Goal: Information Seeking & Learning: Compare options

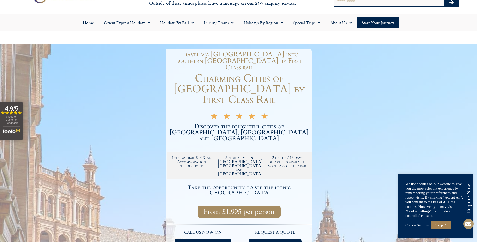
scroll to position [75, 0]
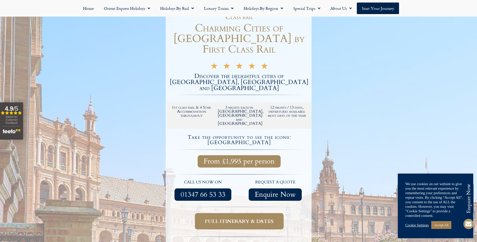
click at [258, 218] on span "Full itinerary & dates" at bounding box center [239, 221] width 69 height 6
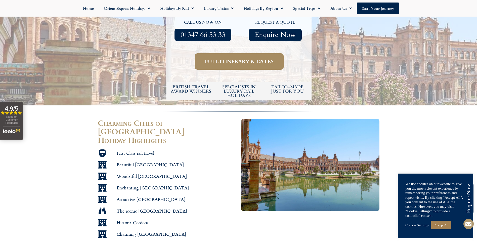
scroll to position [229, 0]
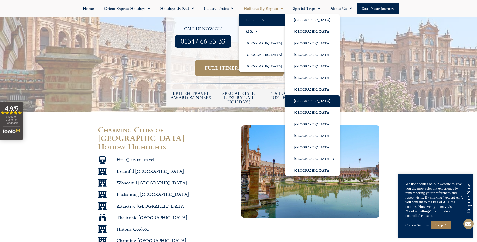
click at [300, 101] on link "[GEOGRAPHIC_DATA]" at bounding box center [312, 101] width 55 height 12
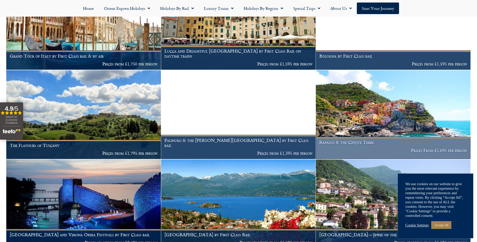
scroll to position [629, 0]
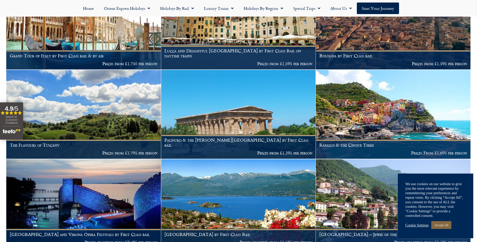
click at [442, 224] on link "Accept All" at bounding box center [441, 225] width 20 height 8
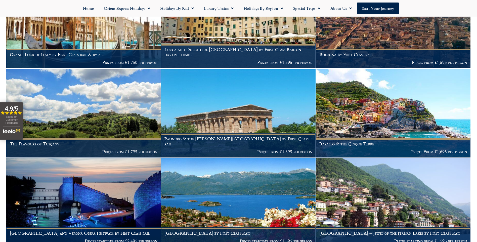
scroll to position [604, 0]
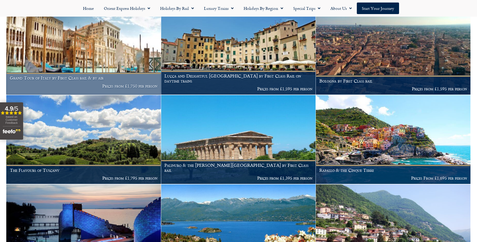
click at [82, 75] on h1 "Grand Tour of Italy by First Class rail & by air" at bounding box center [84, 77] width 148 height 5
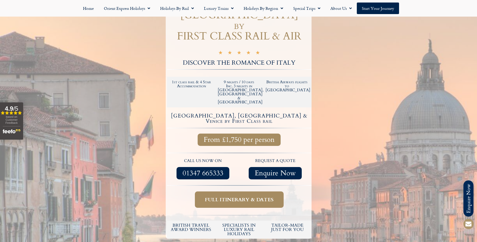
scroll to position [75, 0]
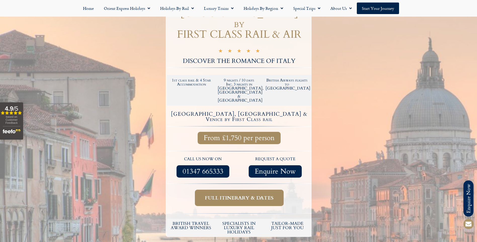
click at [231, 195] on span "Full itinerary & dates" at bounding box center [239, 198] width 69 height 6
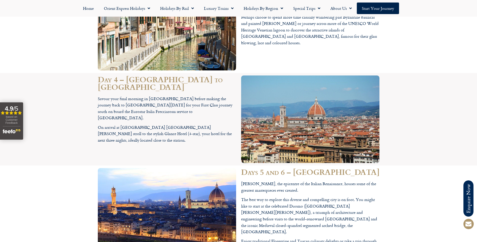
scroll to position [630, 0]
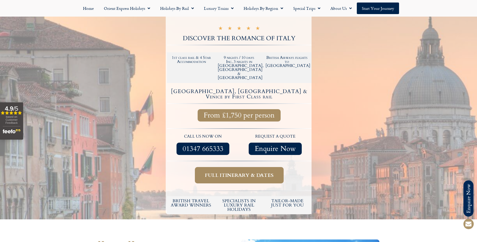
scroll to position [75, 0]
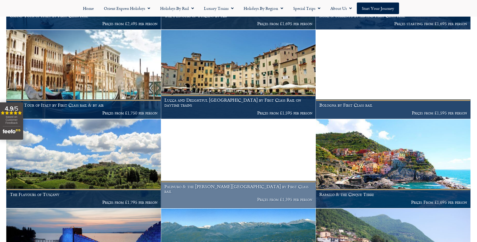
scroll to position [604, 0]
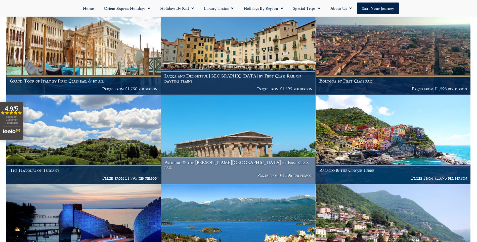
click at [236, 152] on img at bounding box center [238, 139] width 155 height 89
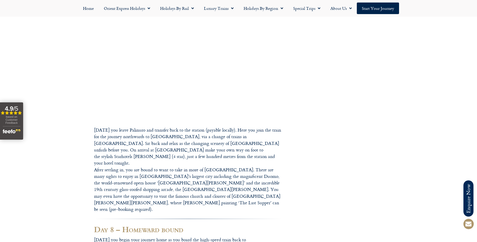
scroll to position [906, 0]
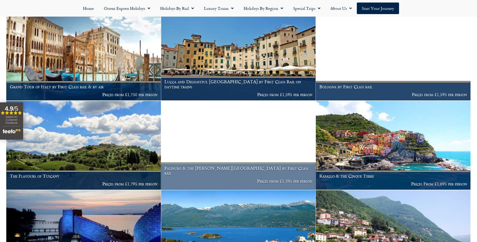
scroll to position [604, 0]
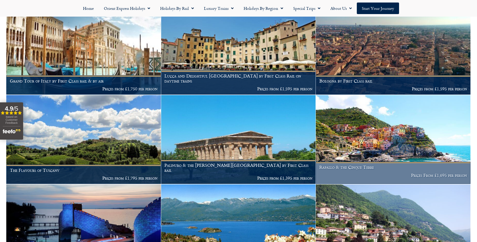
click at [384, 143] on img at bounding box center [393, 139] width 155 height 89
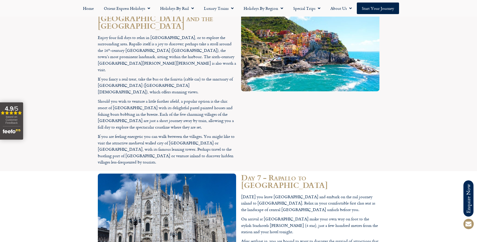
scroll to position [780, 0]
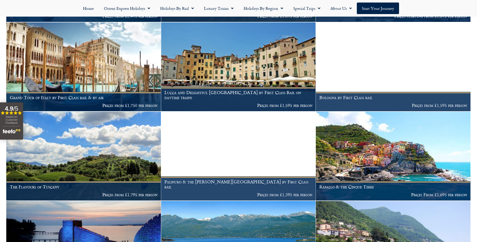
scroll to position [604, 0]
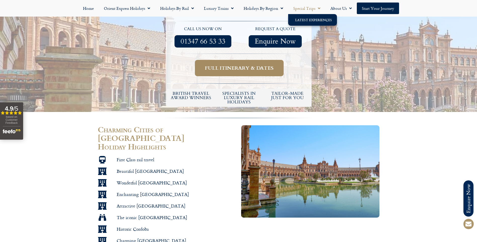
click at [317, 19] on link "Latest Experiences" at bounding box center [312, 20] width 49 height 12
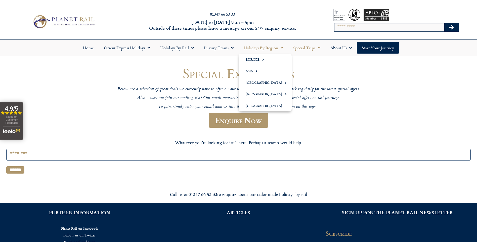
click at [282, 47] on span "Menu" at bounding box center [280, 47] width 5 height 9
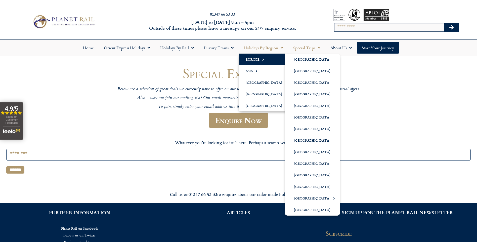
click at [261, 60] on span "Menu" at bounding box center [262, 59] width 5 height 8
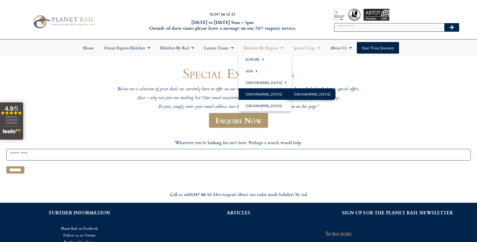
click at [304, 96] on link "[GEOGRAPHIC_DATA]" at bounding box center [310, 94] width 51 height 12
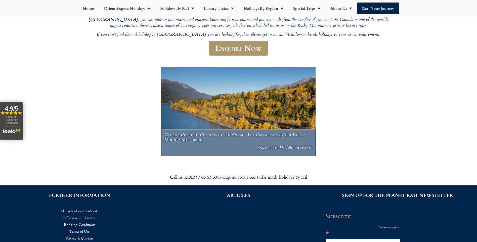
scroll to position [75, 0]
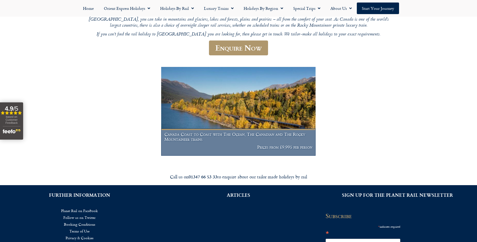
click at [233, 139] on h1 "Canada Coast to Coast with The Ocean, The Canadian and The Rocky Mountaineer tr…" at bounding box center [239, 137] width 148 height 10
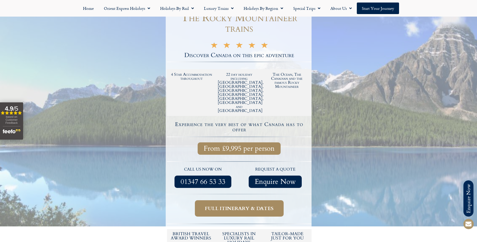
scroll to position [126, 0]
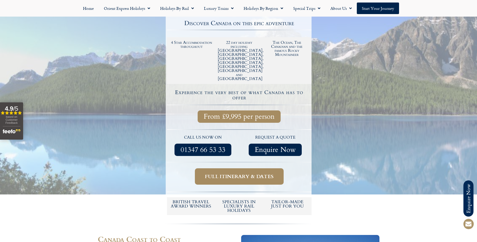
click at [243, 173] on span "Full itinerary & dates" at bounding box center [239, 176] width 69 height 6
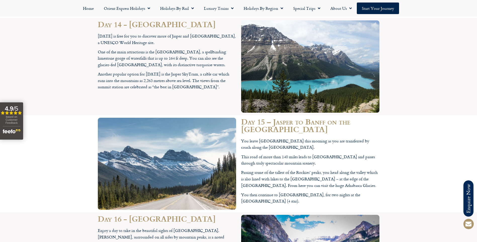
scroll to position [2012, 0]
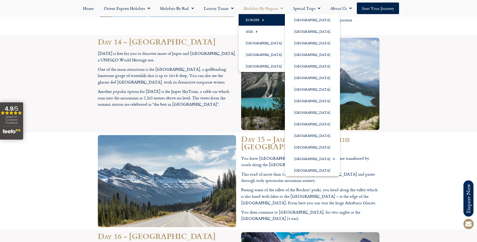
click at [260, 20] on span "Menu" at bounding box center [262, 20] width 5 height 8
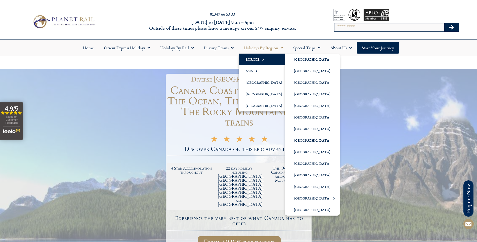
click at [254, 59] on link "Europe" at bounding box center [265, 60] width 53 height 12
click at [311, 60] on link "[GEOGRAPHIC_DATA]" at bounding box center [312, 60] width 55 height 12
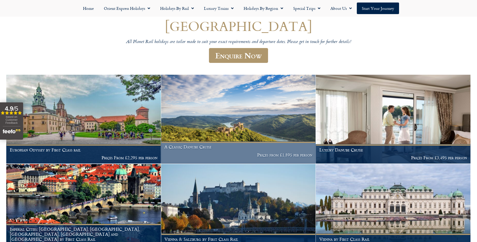
scroll to position [50, 0]
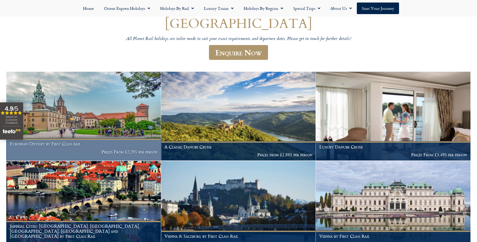
click at [79, 145] on h1 "European Odyssey by First Class rail" at bounding box center [84, 143] width 148 height 5
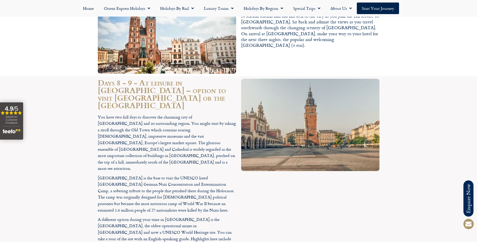
scroll to position [1157, 0]
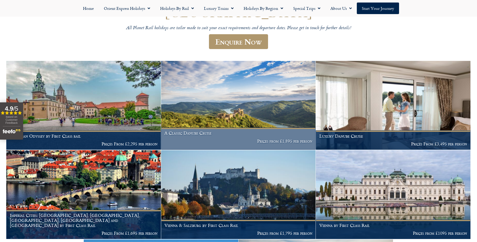
scroll to position [62, 0]
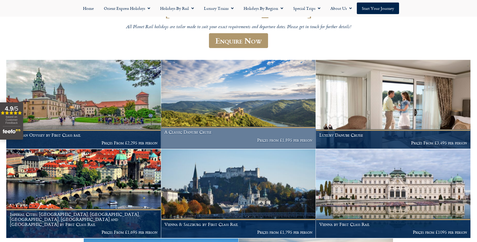
click at [261, 125] on img at bounding box center [238, 104] width 155 height 89
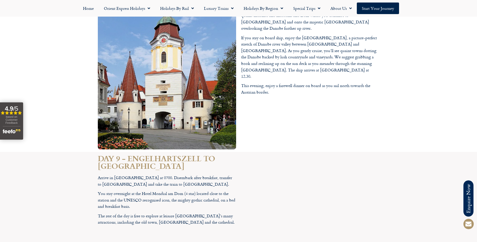
scroll to position [1962, 0]
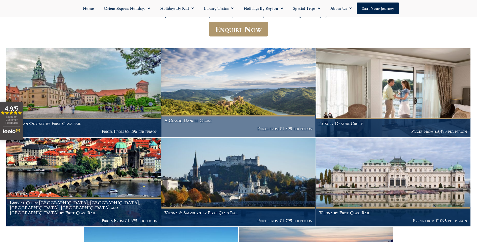
scroll to position [74, 0]
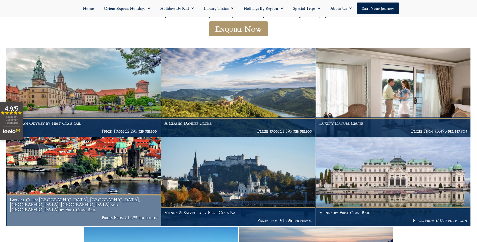
click at [101, 179] on img at bounding box center [83, 181] width 155 height 89
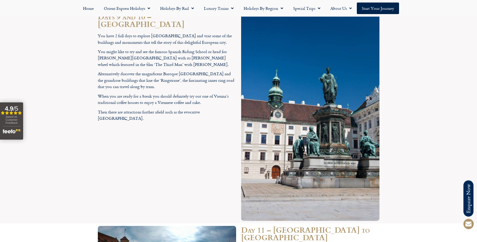
scroll to position [1383, 0]
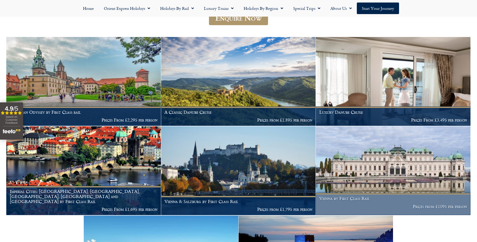
scroll to position [86, 0]
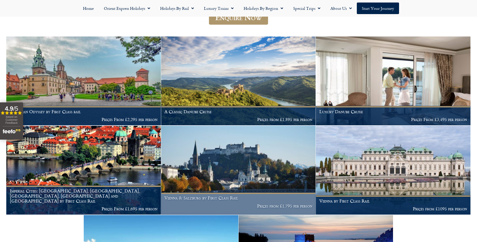
click at [222, 180] on img at bounding box center [238, 170] width 155 height 89
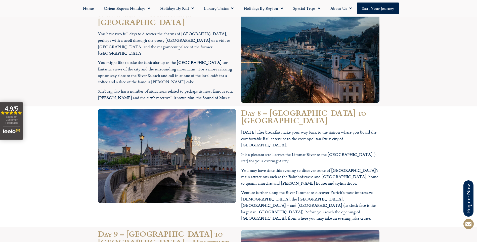
scroll to position [1031, 0]
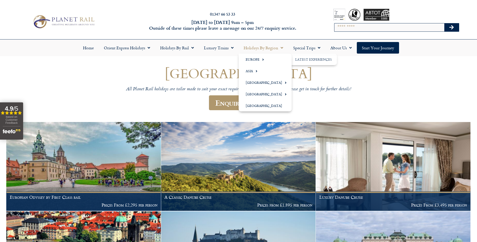
click at [283, 48] on span "Menu" at bounding box center [280, 47] width 5 height 9
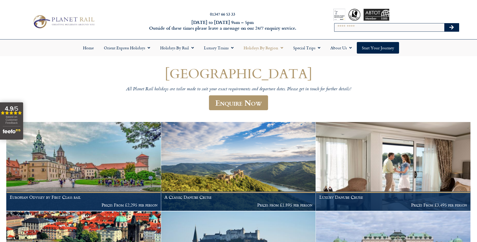
click at [281, 48] on span "Menu" at bounding box center [280, 47] width 5 height 9
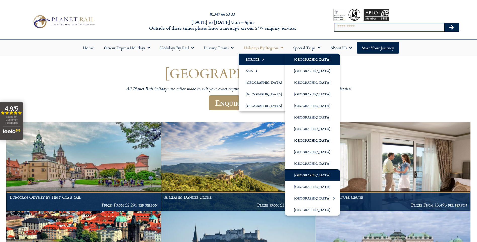
click at [303, 174] on link "[GEOGRAPHIC_DATA]" at bounding box center [312, 175] width 55 height 12
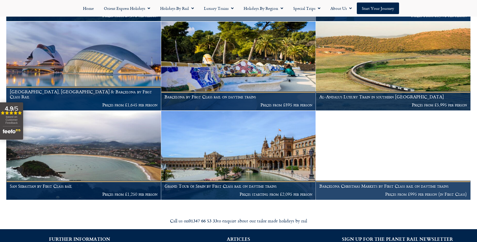
scroll to position [201, 0]
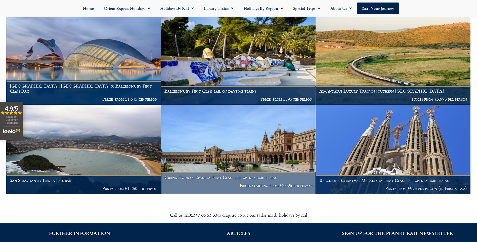
click at [220, 173] on figcaption "Grand Tour of Spain by First Class rail on daytime trains Prices starting from …" at bounding box center [238, 183] width 155 height 22
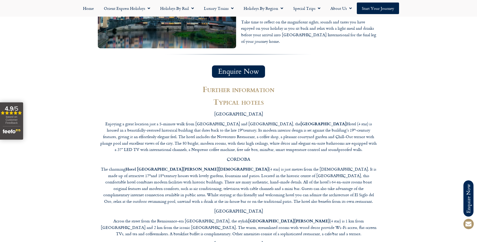
scroll to position [1887, 0]
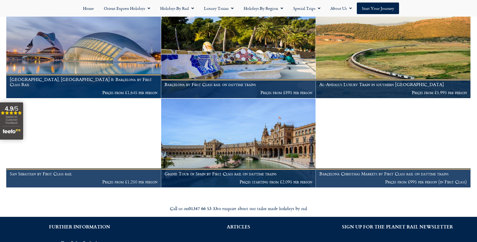
scroll to position [209, 0]
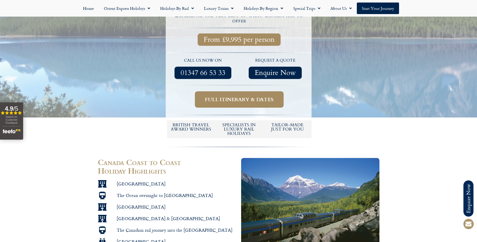
scroll to position [126, 0]
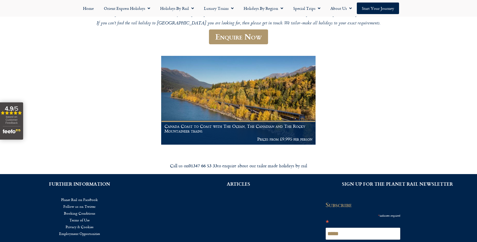
scroll to position [87, 0]
